Goal: Task Accomplishment & Management: Use online tool/utility

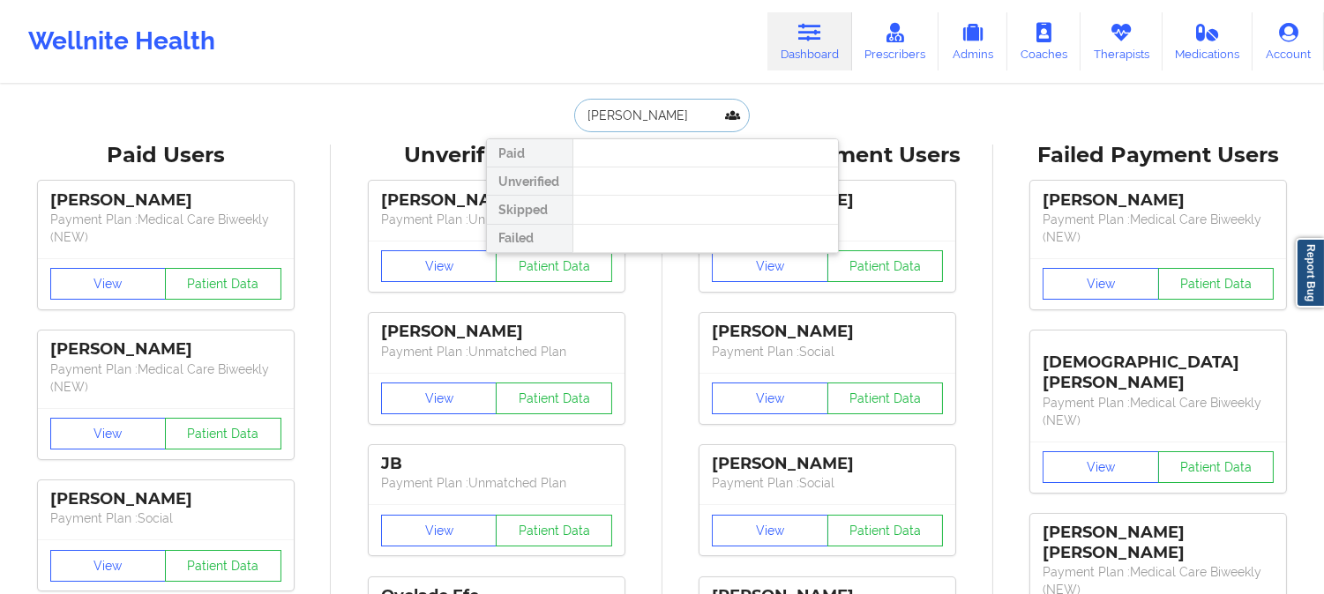
click at [679, 110] on input "[PERSON_NAME]" at bounding box center [661, 116] width 175 height 34
click at [679, 111] on input "[PERSON_NAME]" at bounding box center [661, 116] width 175 height 34
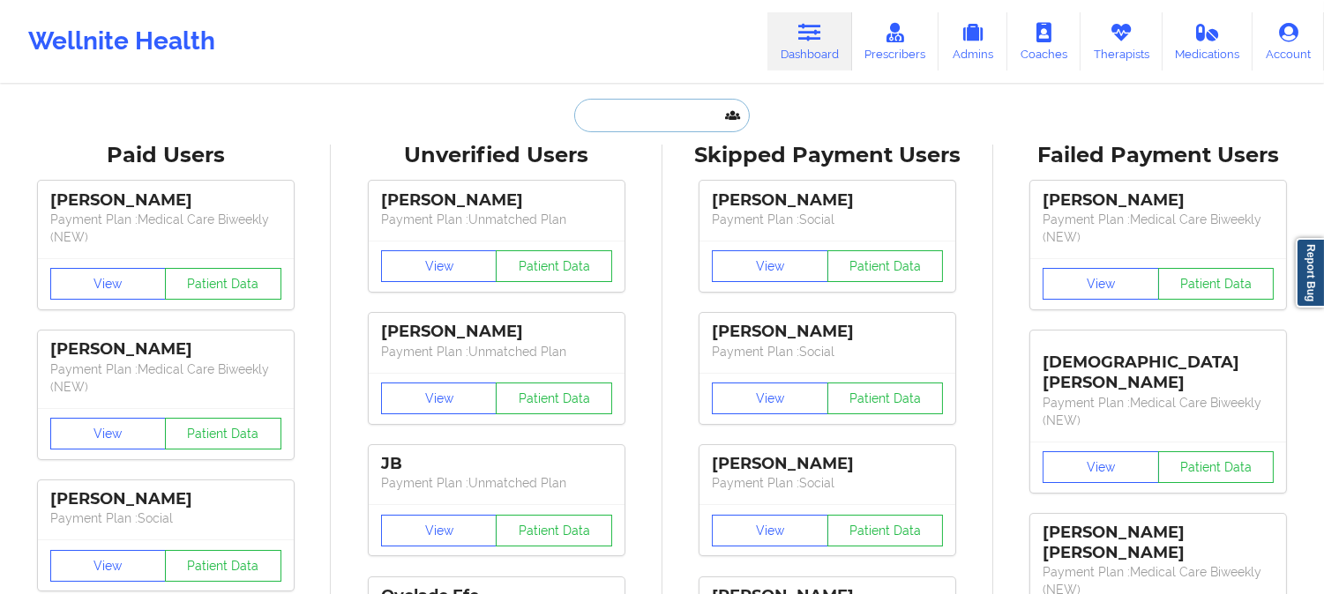
paste input "[EMAIL_ADDRESS][DOMAIN_NAME]"
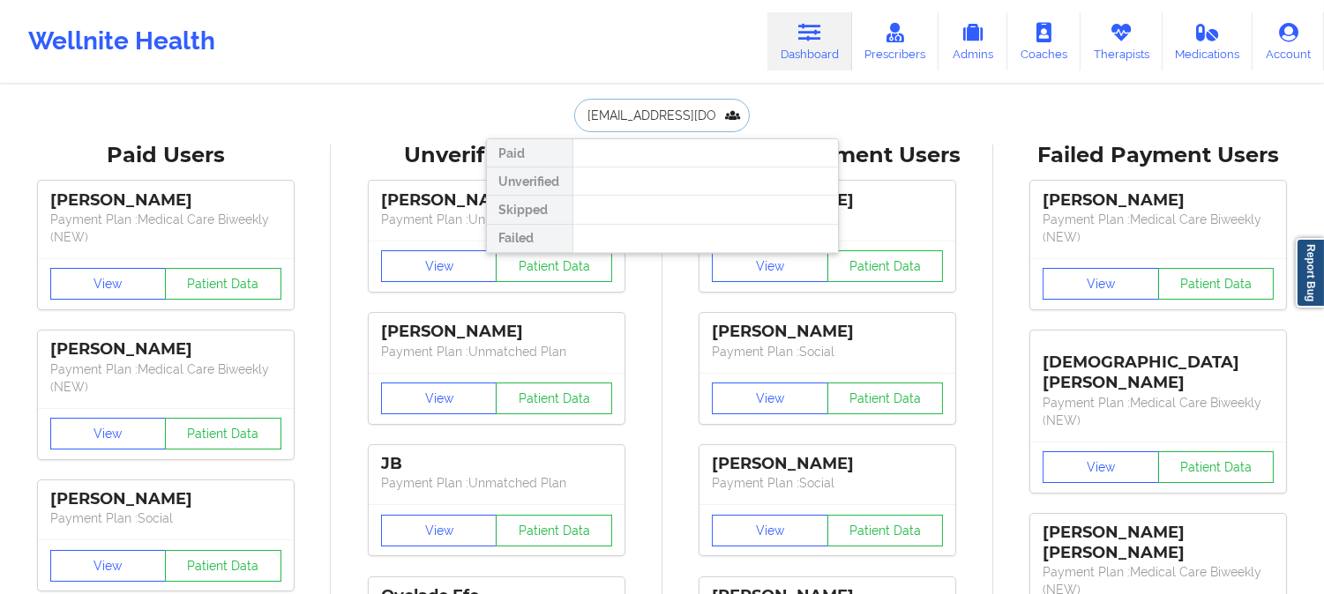
click at [712, 122] on input "[EMAIL_ADDRESS][DOMAIN_NAME]" at bounding box center [661, 116] width 175 height 34
type input "s"
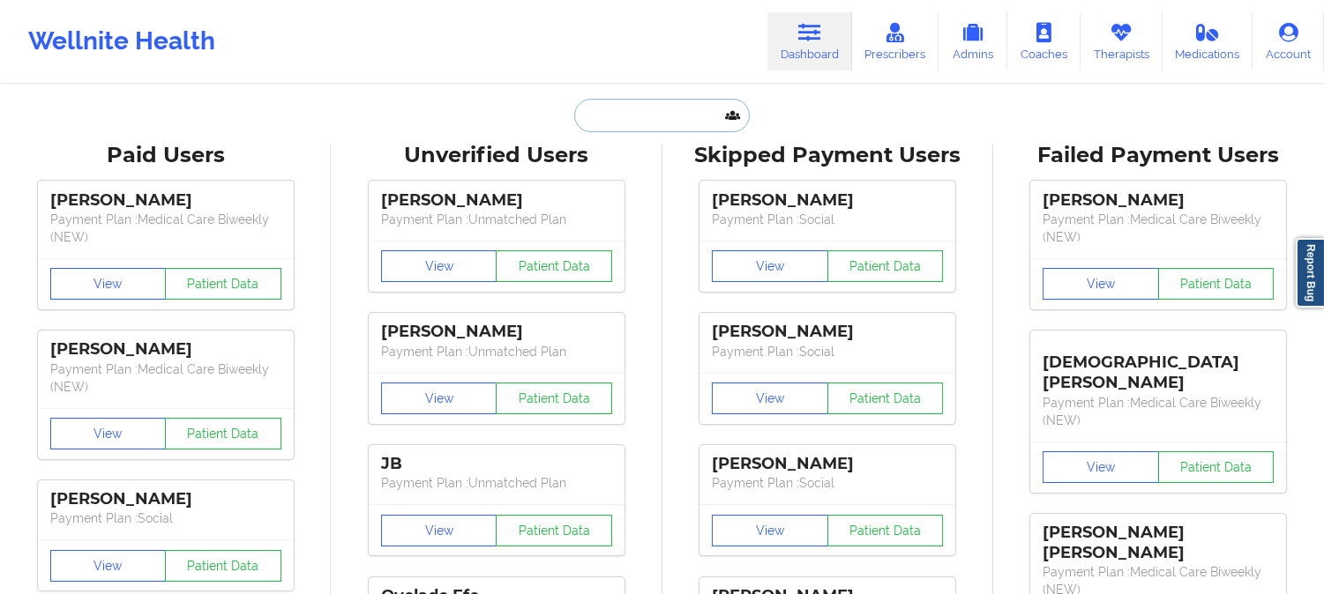
paste input "[EMAIL_ADDRESS][DOMAIN_NAME]"
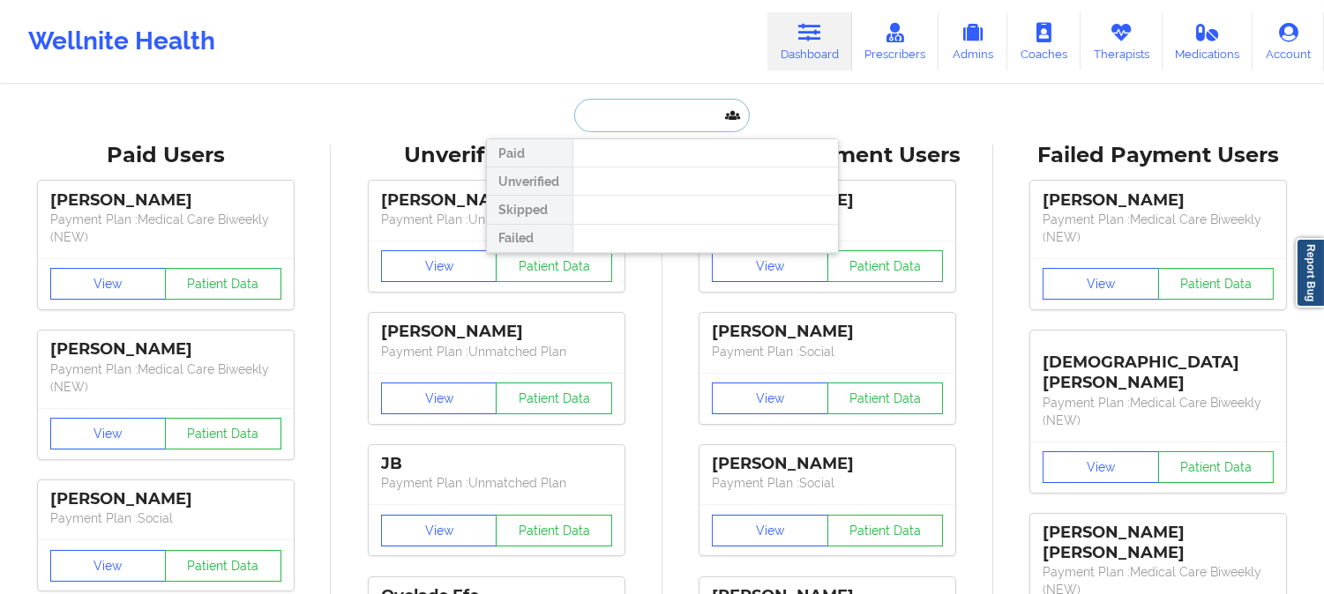
type input "[EMAIL_ADDRESS][DOMAIN_NAME]"
click at [719, 113] on input "[EMAIL_ADDRESS][DOMAIN_NAME]" at bounding box center [661, 116] width 175 height 34
click at [663, 181] on div at bounding box center [704, 182] width 265 height 28
